Goal: Information Seeking & Learning: Learn about a topic

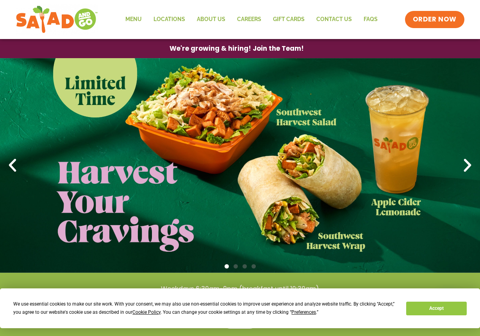
click at [216, 111] on link "1 / 4" at bounding box center [240, 165] width 480 height 215
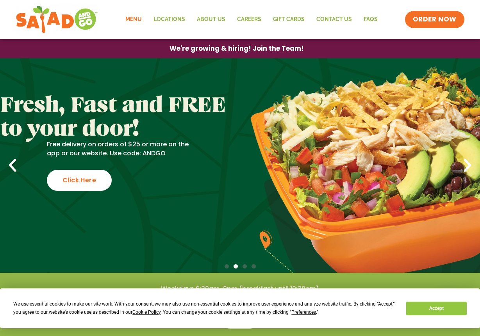
click at [140, 19] on link "Menu" at bounding box center [133, 20] width 28 height 18
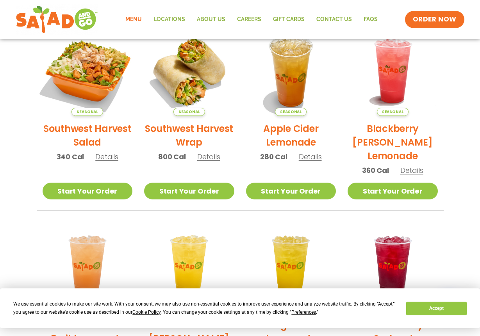
scroll to position [195, 0]
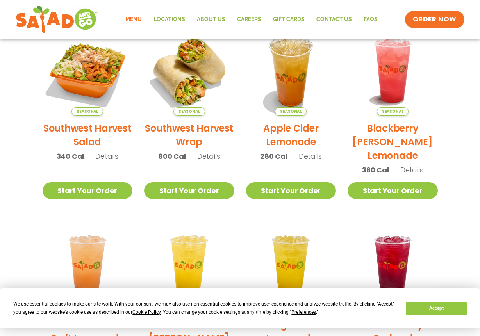
click at [87, 134] on h2 "Southwest Harvest Salad" at bounding box center [88, 134] width 90 height 27
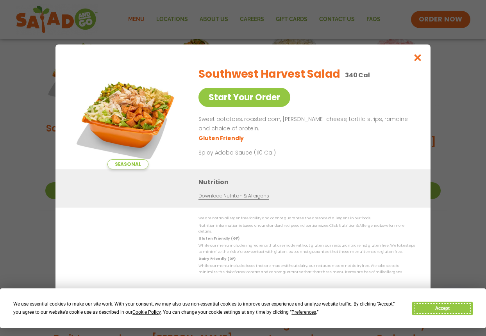
click at [463, 309] on button "Accept" at bounding box center [442, 309] width 60 height 14
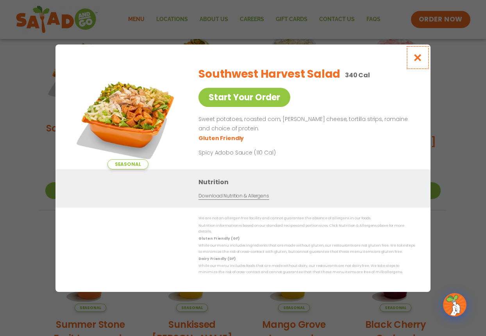
click at [415, 60] on icon "Close modal" at bounding box center [418, 57] width 10 height 8
click at [416, 60] on img at bounding box center [395, 70] width 90 height 90
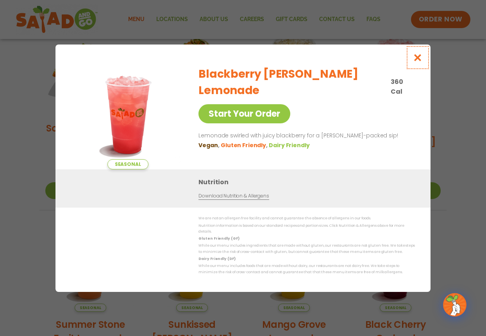
click at [421, 61] on icon "Close modal" at bounding box center [418, 57] width 10 height 8
click at [421, 61] on img at bounding box center [395, 70] width 90 height 90
click at [421, 61] on icon "Close modal" at bounding box center [418, 57] width 10 height 8
click at [421, 61] on img at bounding box center [395, 71] width 106 height 106
click at [421, 61] on icon "Close modal" at bounding box center [418, 57] width 10 height 8
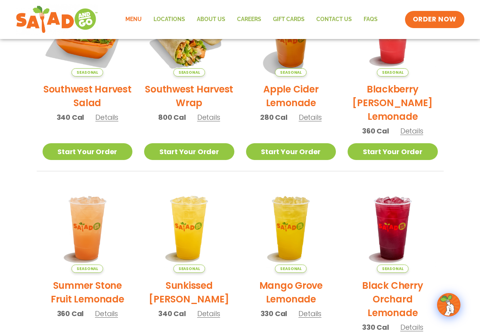
scroll to position [0, 0]
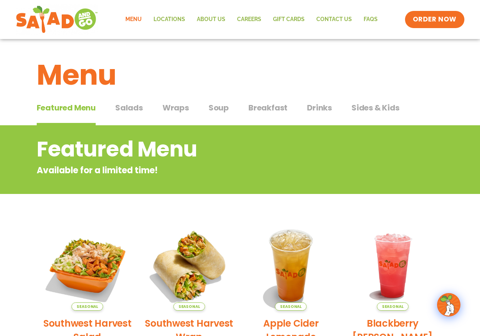
click at [132, 108] on span "Salads" at bounding box center [129, 108] width 28 height 12
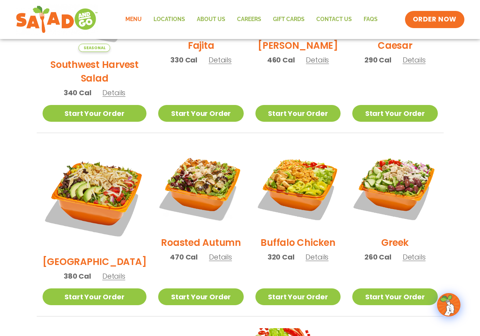
scroll to position [312, 0]
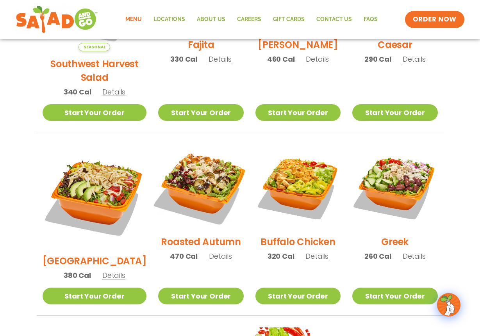
click at [202, 173] on img at bounding box center [201, 187] width 100 height 100
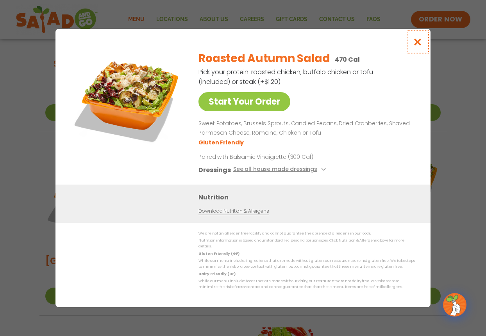
click at [418, 43] on icon "Close modal" at bounding box center [418, 42] width 10 height 8
click at [418, 43] on div "Caesar 290 Cal Details" at bounding box center [397, 9] width 85 height 124
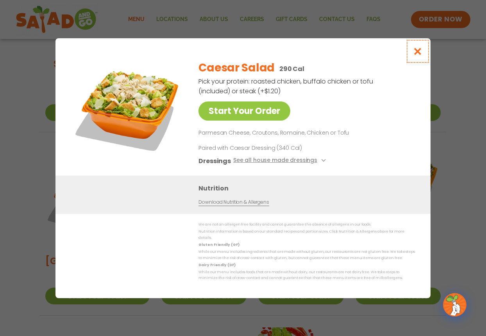
click at [418, 53] on icon "Close modal" at bounding box center [418, 51] width 10 height 8
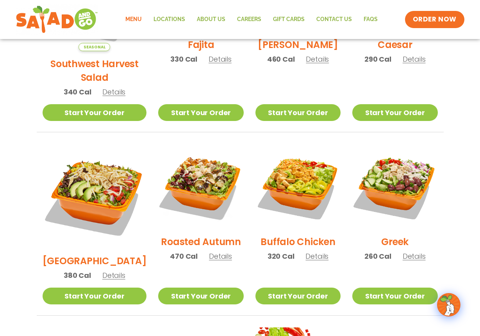
click at [215, 252] on p "470 Cal Details" at bounding box center [201, 256] width 62 height 11
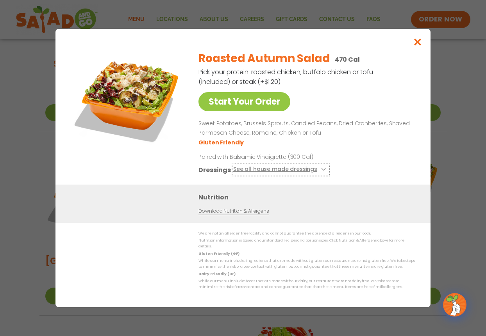
click at [309, 175] on button "See all house made dressings" at bounding box center [280, 170] width 95 height 10
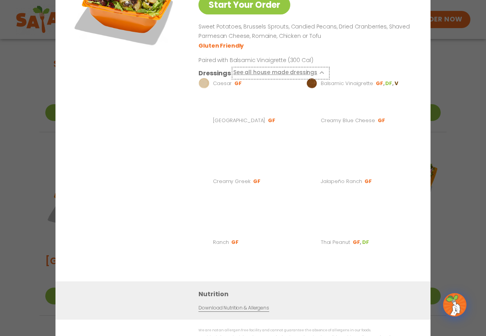
click at [309, 175] on div "Roasted Autumn Salad 470 Cal Pick your protein: roasted chicken, buffalo chicke…" at bounding box center [304, 115] width 213 height 334
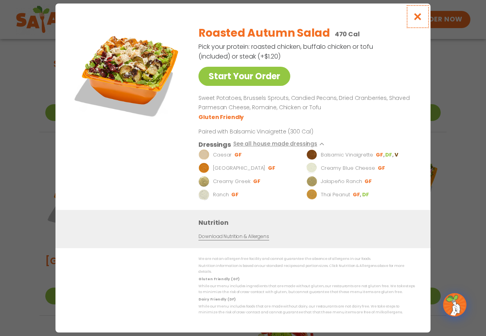
click at [415, 17] on icon "Close modal" at bounding box center [418, 16] width 10 height 8
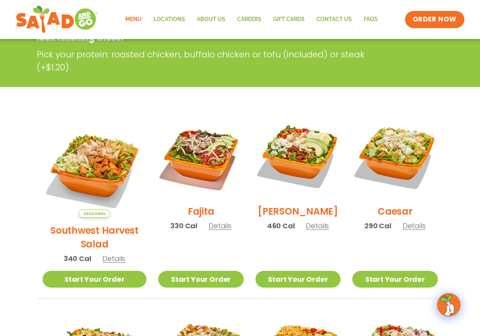
scroll to position [156, 0]
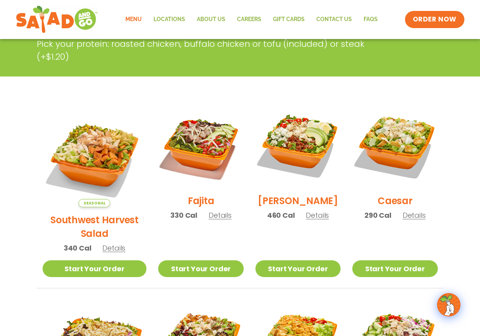
click at [85, 199] on span "Seasonal" at bounding box center [94, 203] width 32 height 8
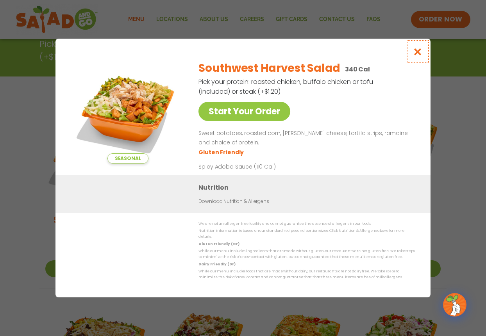
click at [413, 51] on icon "Close modal" at bounding box center [418, 52] width 10 height 8
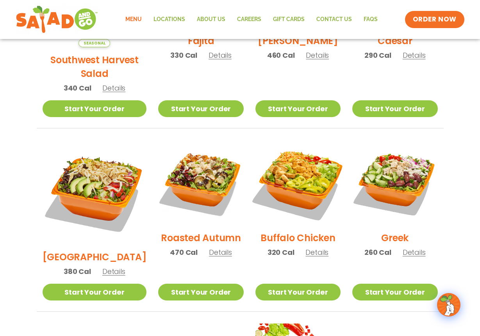
scroll to position [273, 0]
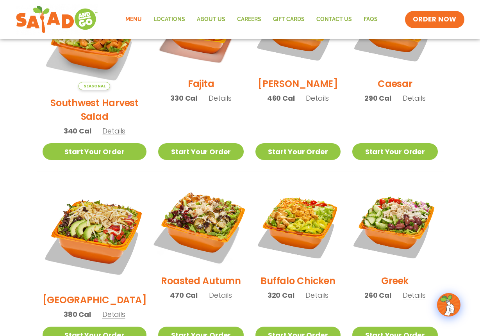
click at [180, 218] on img at bounding box center [201, 226] width 100 height 100
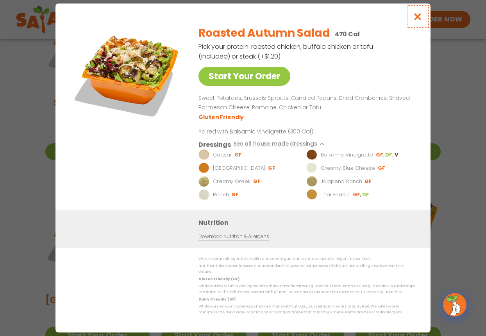
click at [418, 21] on icon "Close modal" at bounding box center [418, 16] width 10 height 8
click at [418, 23] on span "ORDER NOW" at bounding box center [440, 19] width 48 height 10
